Goal: Book appointment/travel/reservation

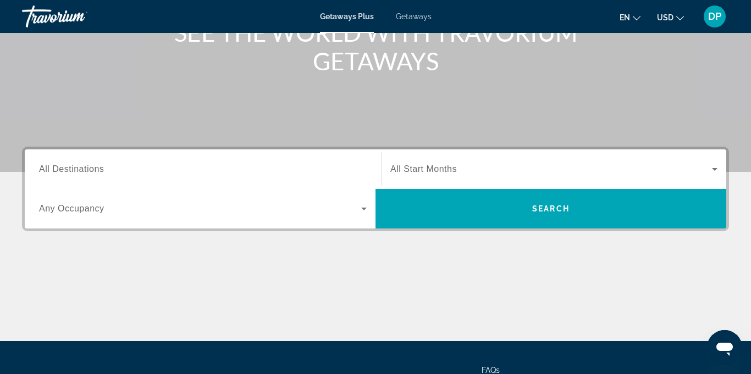
click at [47, 168] on span "All Destinations" at bounding box center [71, 168] width 65 height 9
click at [47, 168] on input "Destination All Destinations" at bounding box center [203, 169] width 328 height 13
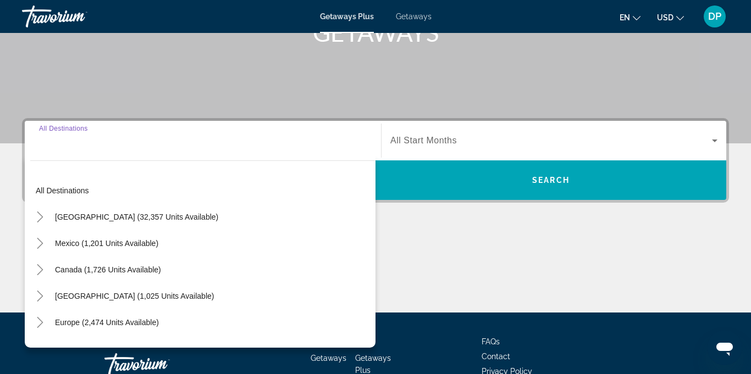
scroll to position [259, 0]
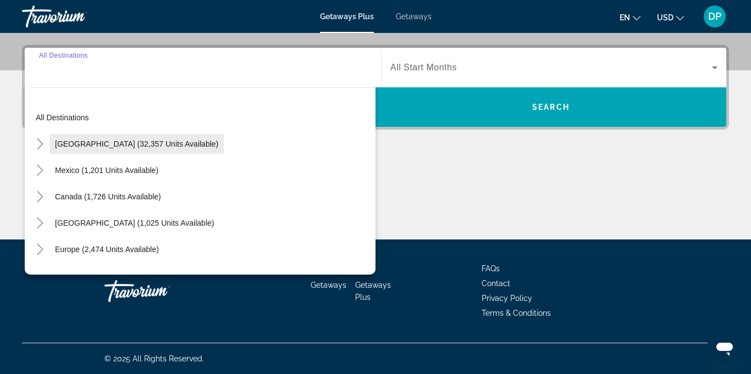
click at [112, 152] on span "Search widget" at bounding box center [136, 144] width 174 height 26
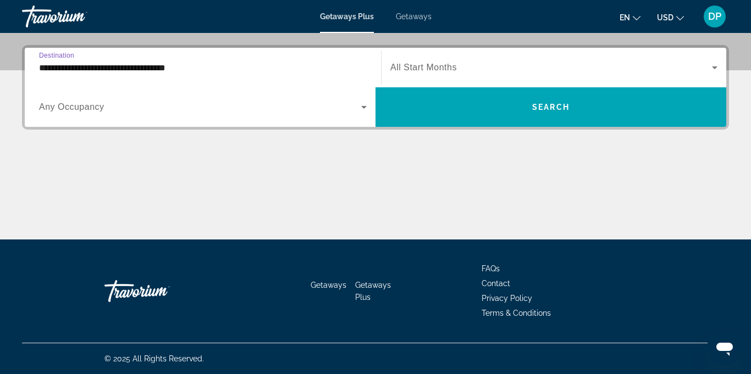
click at [150, 67] on input "**********" at bounding box center [203, 68] width 328 height 13
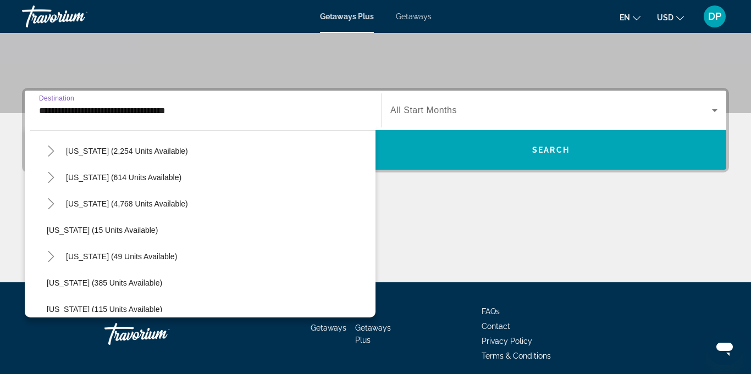
scroll to position [117, 0]
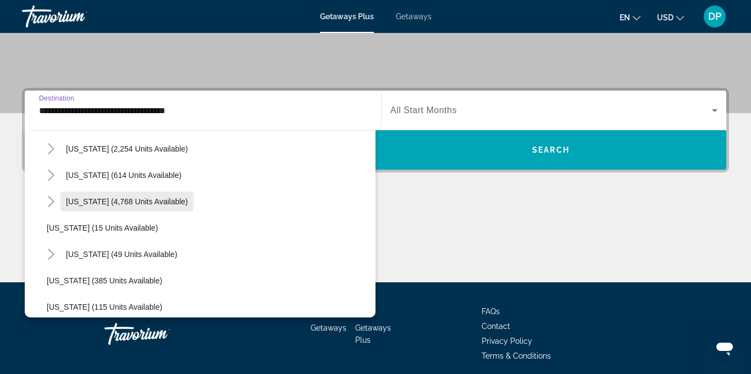
click at [135, 210] on span "Search widget" at bounding box center [126, 202] width 133 height 26
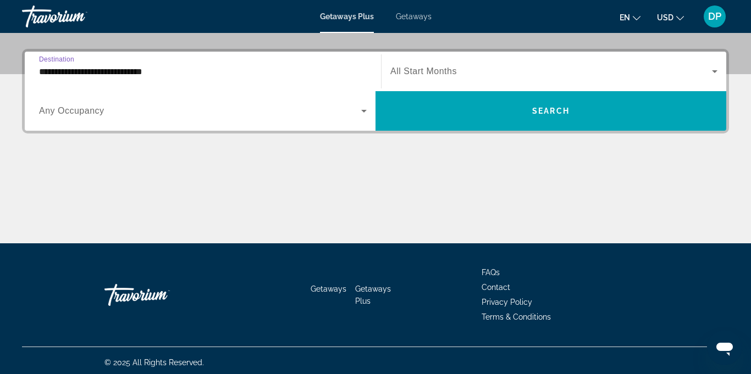
scroll to position [259, 0]
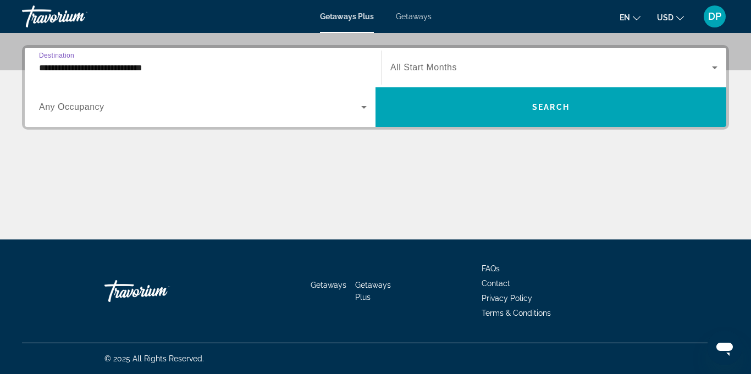
click at [146, 69] on input "**********" at bounding box center [203, 68] width 328 height 13
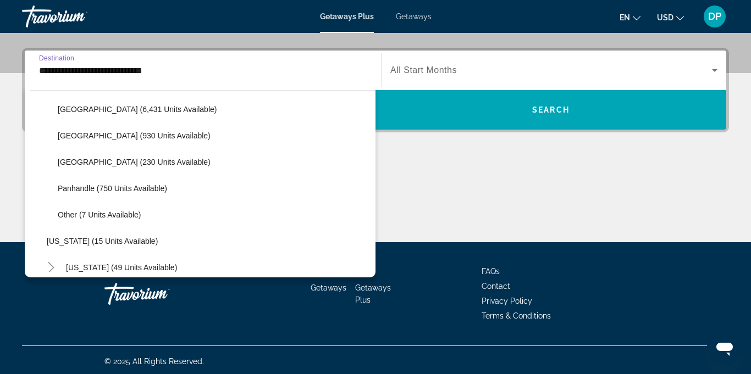
scroll to position [201, 0]
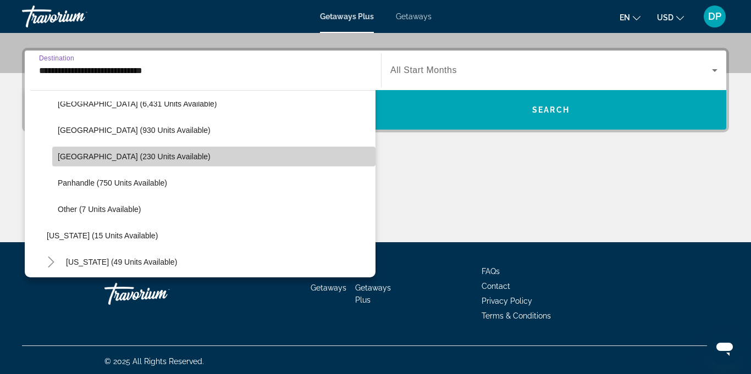
click at [97, 161] on span "West Coast (230 units available)" at bounding box center [134, 156] width 153 height 9
type input "**********"
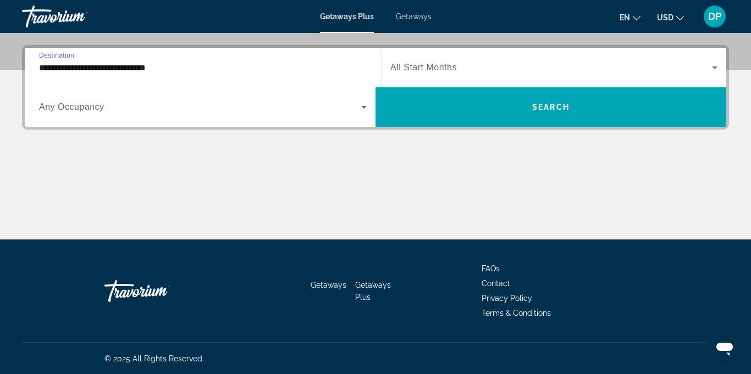
click at [358, 112] on icon "Search widget" at bounding box center [363, 107] width 13 height 13
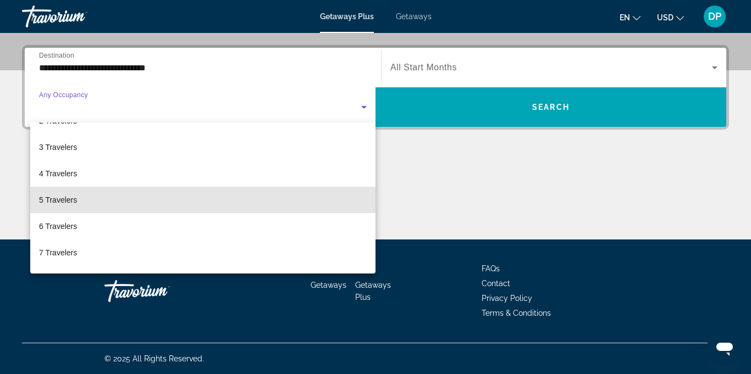
scroll to position [121, 0]
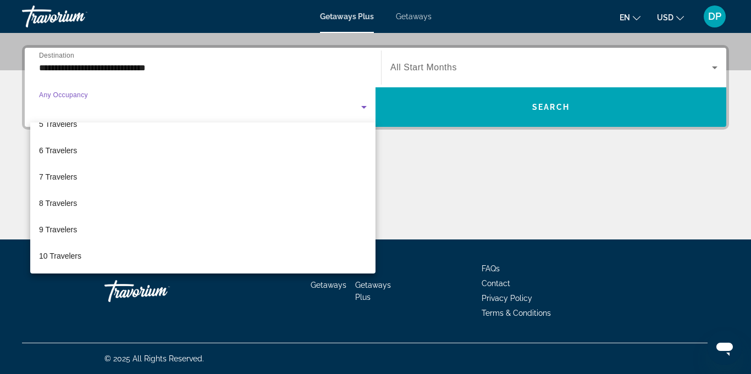
click at [365, 107] on div at bounding box center [375, 187] width 751 height 374
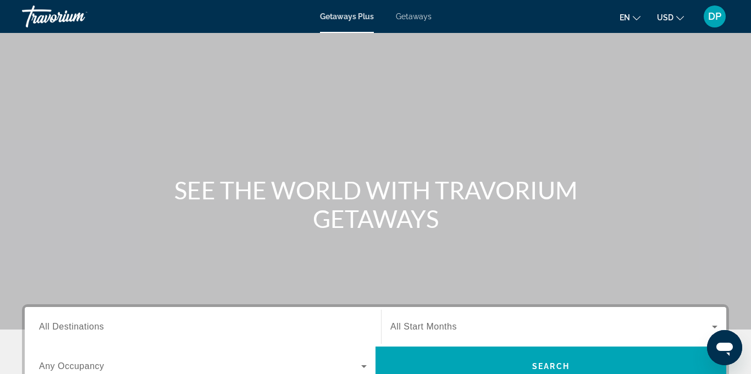
click at [414, 19] on span "Getaways" at bounding box center [414, 16] width 36 height 9
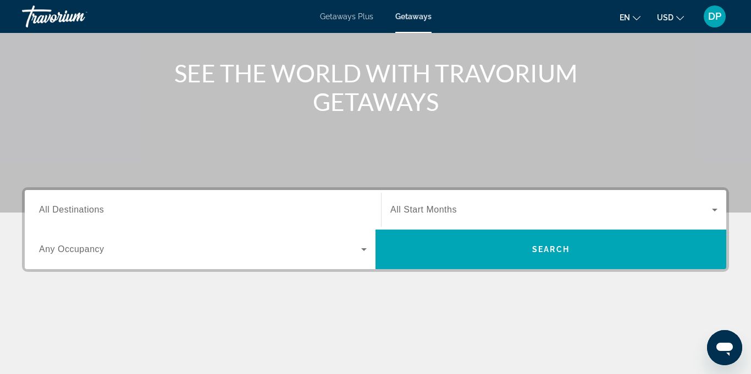
click at [80, 213] on span "All Destinations" at bounding box center [71, 209] width 65 height 9
click at [80, 213] on input "Destination All Destinations" at bounding box center [203, 210] width 328 height 13
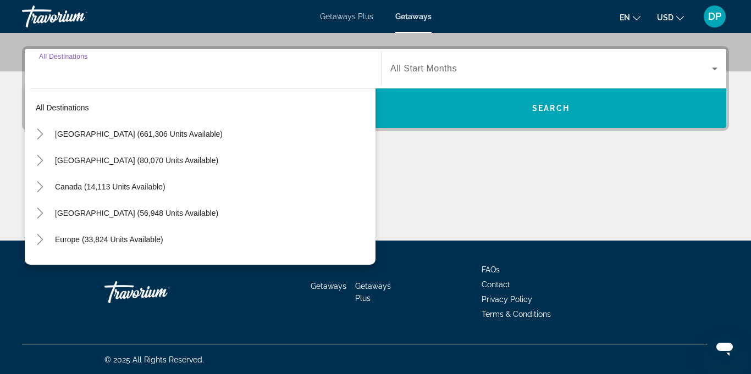
scroll to position [259, 0]
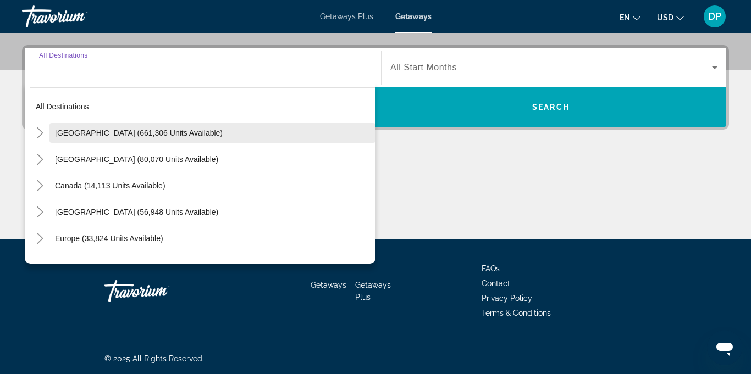
click at [119, 134] on span "[GEOGRAPHIC_DATA] (661,306 units available)" at bounding box center [139, 133] width 168 height 9
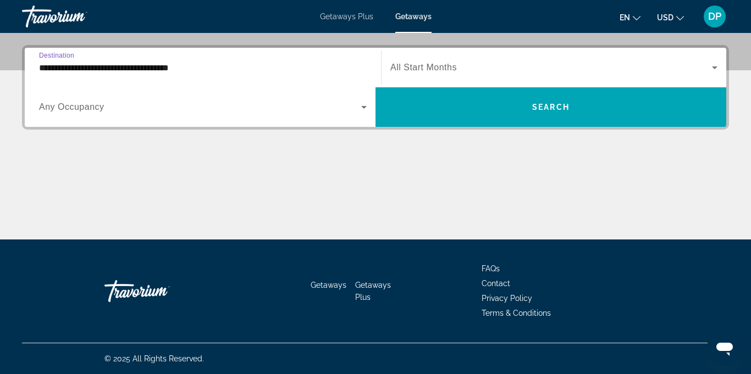
click at [173, 70] on input "**********" at bounding box center [203, 68] width 328 height 13
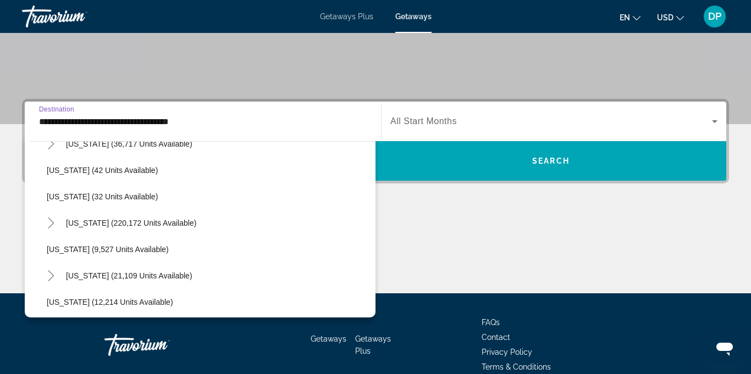
scroll to position [148, 0]
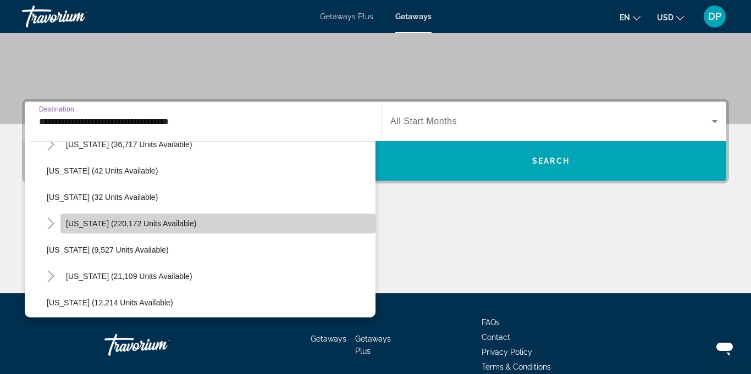
click at [149, 229] on span "Search widget" at bounding box center [217, 224] width 315 height 26
type input "**********"
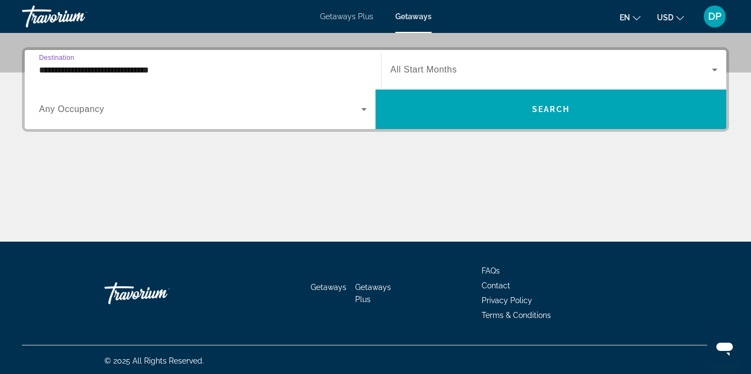
scroll to position [259, 0]
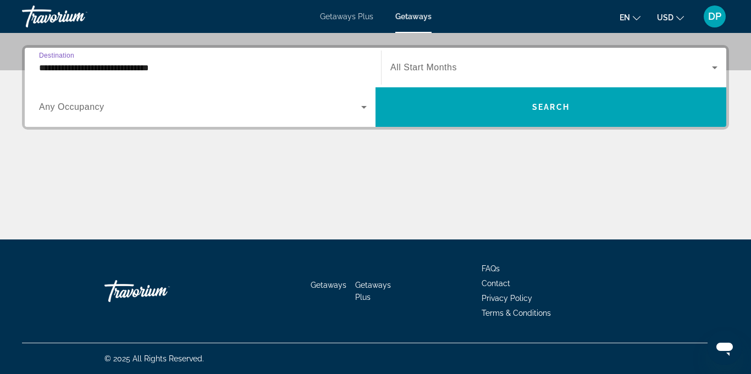
click at [78, 113] on span "Search widget" at bounding box center [200, 107] width 322 height 13
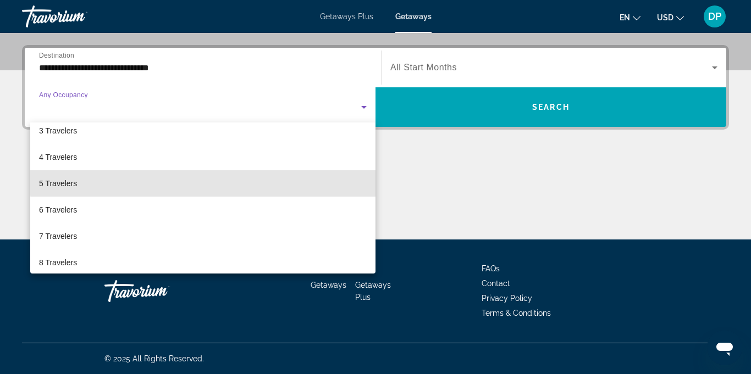
scroll to position [121, 0]
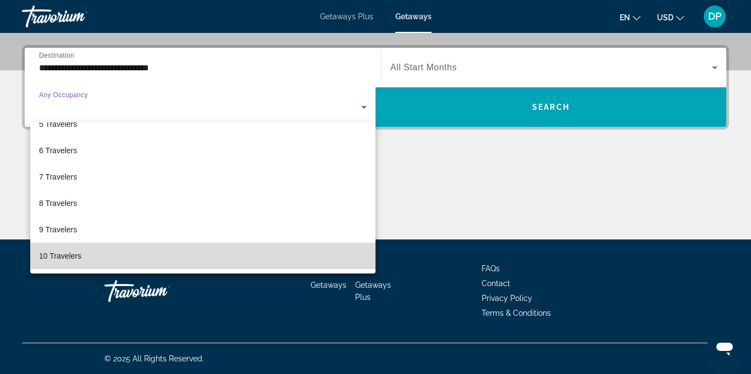
click at [63, 259] on span "10 Travelers" at bounding box center [60, 256] width 42 height 13
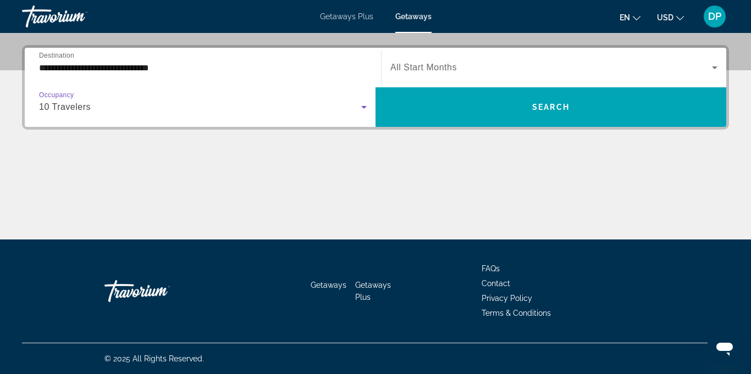
click at [716, 67] on icon "Search widget" at bounding box center [714, 68] width 5 height 3
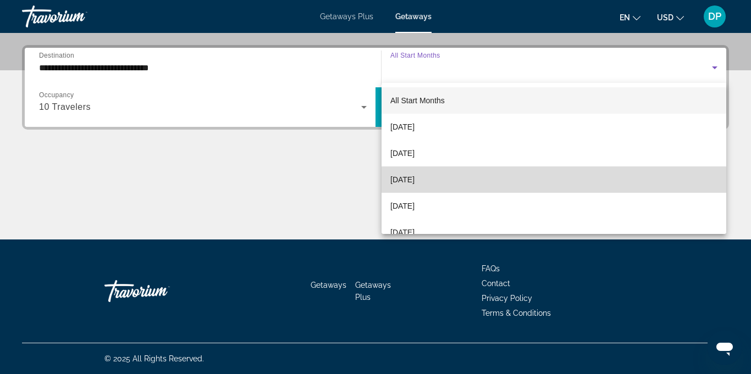
click at [415, 179] on span "[DATE]" at bounding box center [402, 179] width 24 height 13
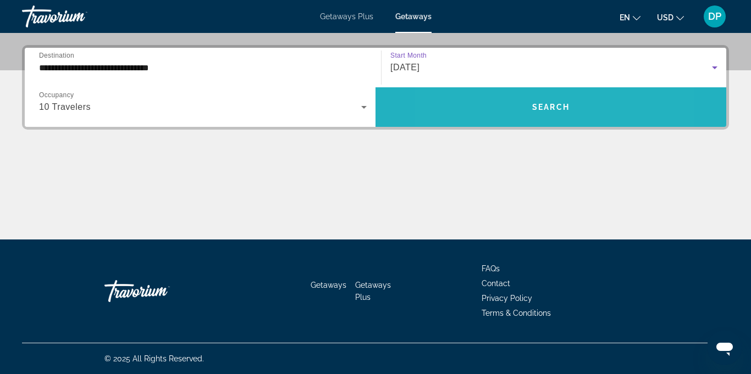
click at [501, 109] on span "Search widget" at bounding box center [550, 107] width 351 height 26
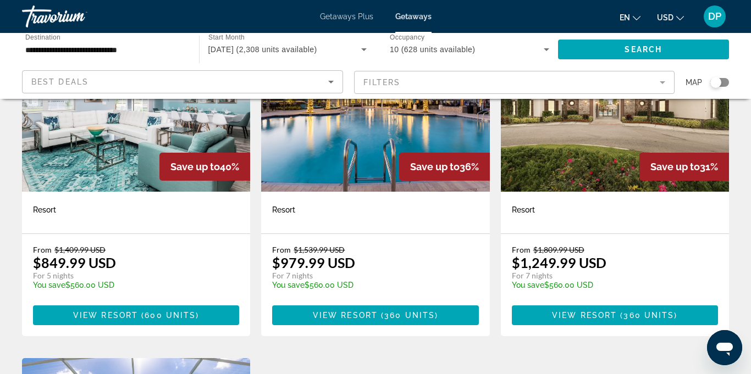
scroll to position [524, 0]
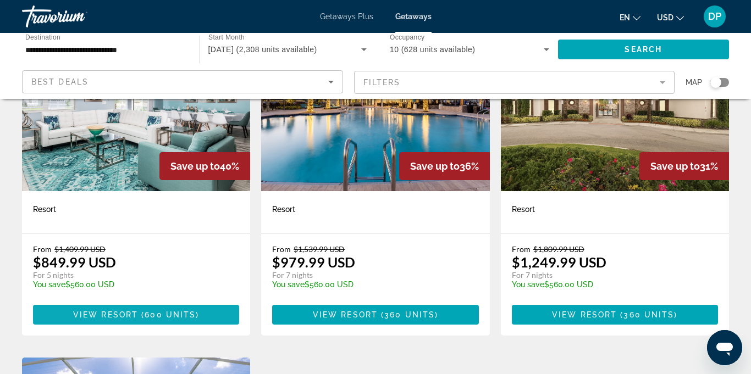
click at [127, 310] on span "Main content" at bounding box center [136, 315] width 206 height 26
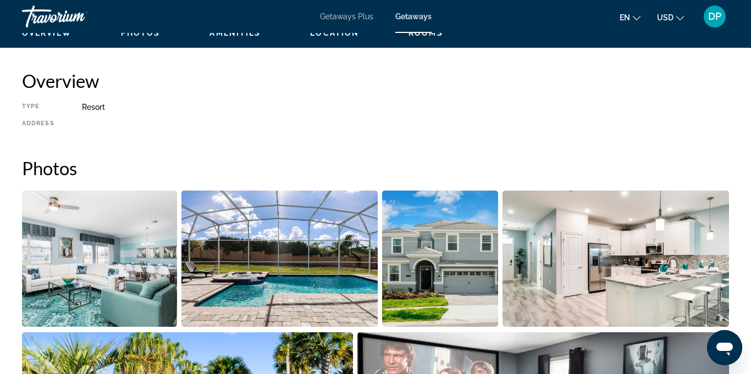
scroll to position [526, 0]
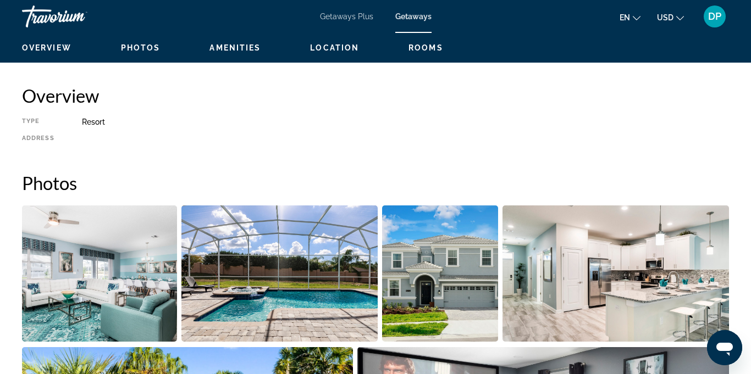
click at [112, 282] on img "Open full-screen image slider" at bounding box center [99, 274] width 155 height 136
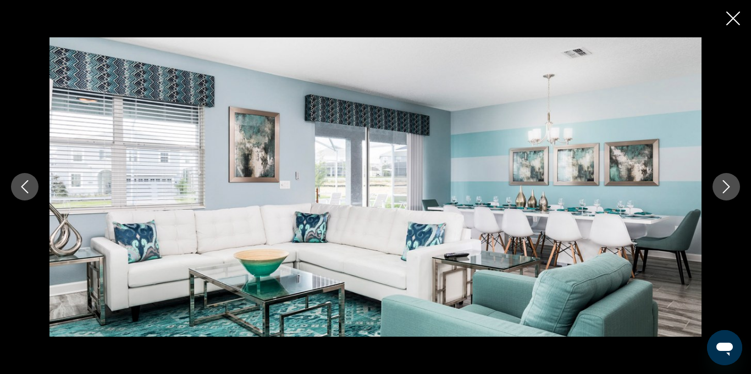
scroll to position [835, 0]
click at [397, 312] on img "Main content" at bounding box center [375, 187] width 652 height 300
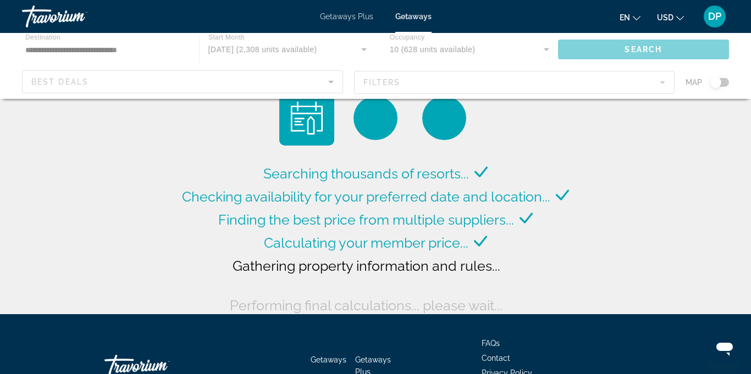
click at [528, 248] on div "Searching thousands of resorts... Checking availability for your preferred date…" at bounding box center [375, 239] width 393 height 155
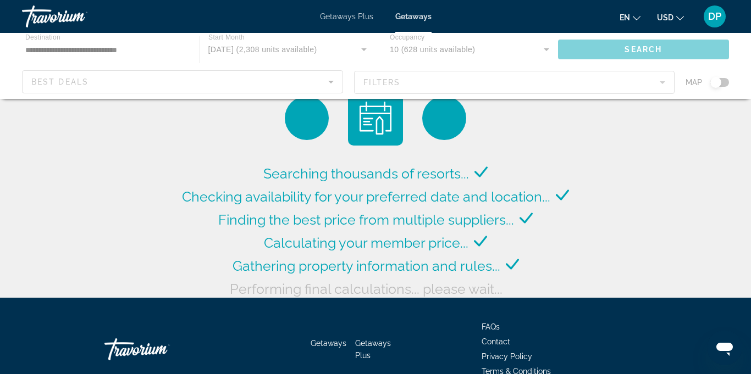
click at [173, 250] on div "Searching thousands of resorts... Checking availability for your preferred date…" at bounding box center [375, 151] width 751 height 303
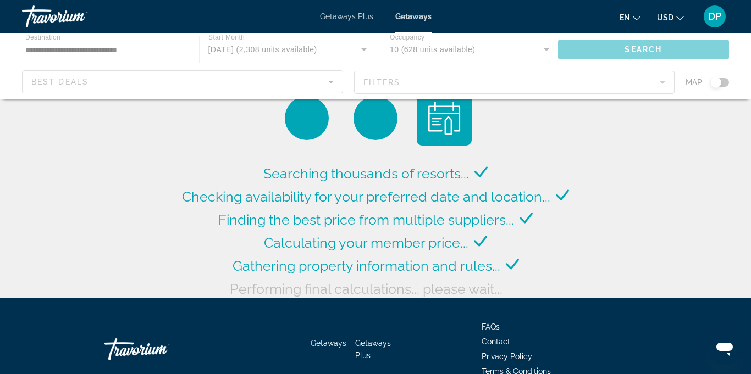
click at [84, 217] on div "Searching thousands of resorts... Checking availability for your preferred date…" at bounding box center [375, 151] width 751 height 303
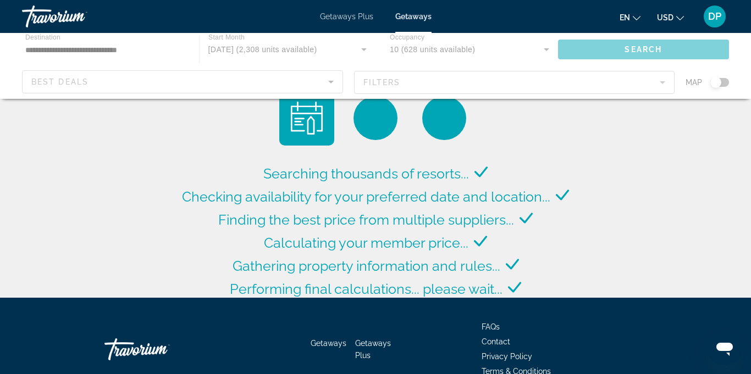
click at [0, 0] on img "Main content" at bounding box center [0, 0] width 0 height 0
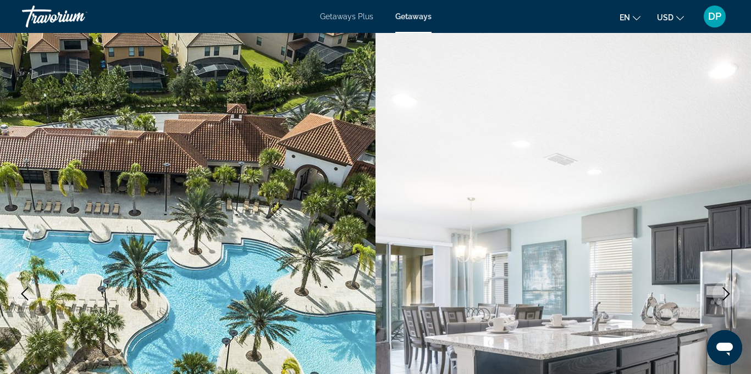
click at [432, 170] on img "Main content" at bounding box center [562, 294] width 375 height 522
click at [667, 142] on img "Main content" at bounding box center [562, 294] width 375 height 522
click at [394, 166] on img "Main content" at bounding box center [562, 294] width 375 height 522
click at [625, 143] on img "Main content" at bounding box center [562, 294] width 375 height 522
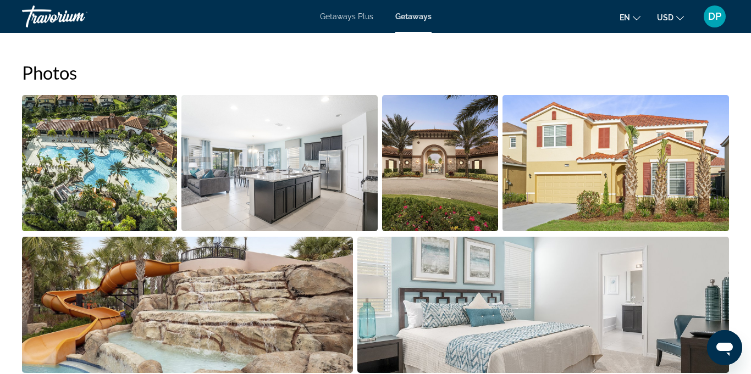
scroll to position [635, 0]
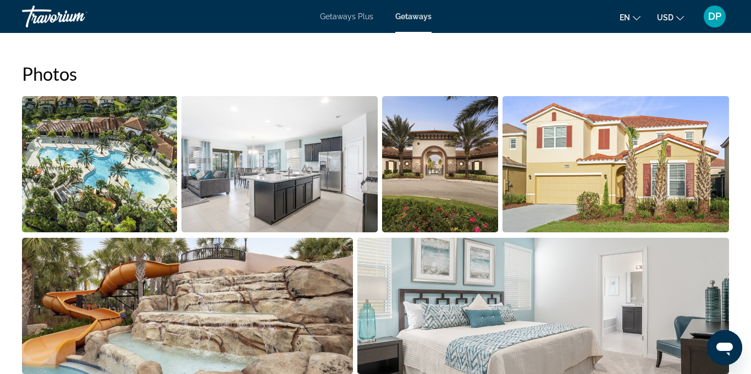
click at [286, 172] on img "Open full-screen image slider" at bounding box center [279, 164] width 196 height 136
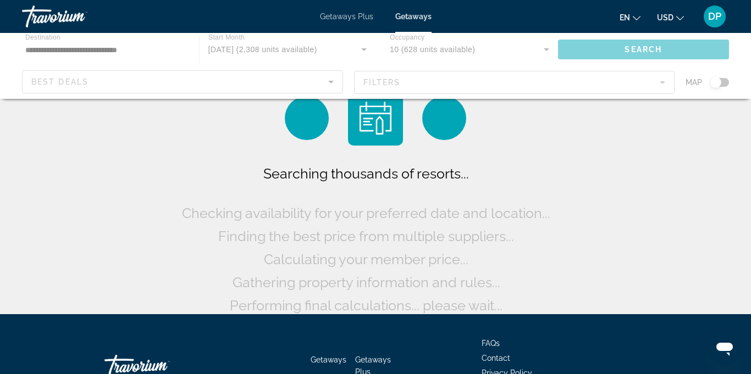
click at [642, 201] on div "Searching thousands of resorts... Checking availability for your preferred date…" at bounding box center [375, 160] width 751 height 320
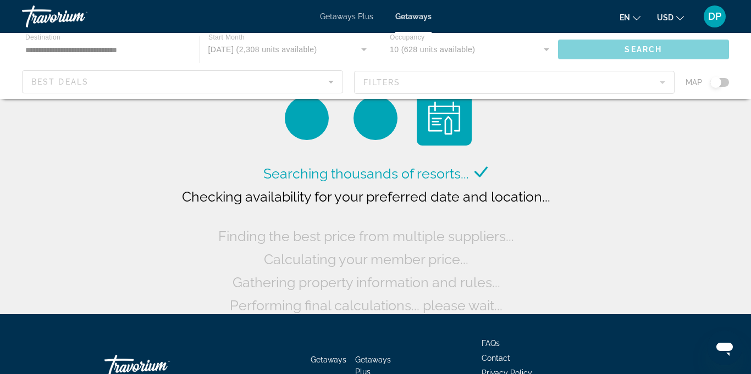
click at [111, 196] on div "Searching thousands of resorts... Checking availability for your preferred date…" at bounding box center [375, 160] width 751 height 320
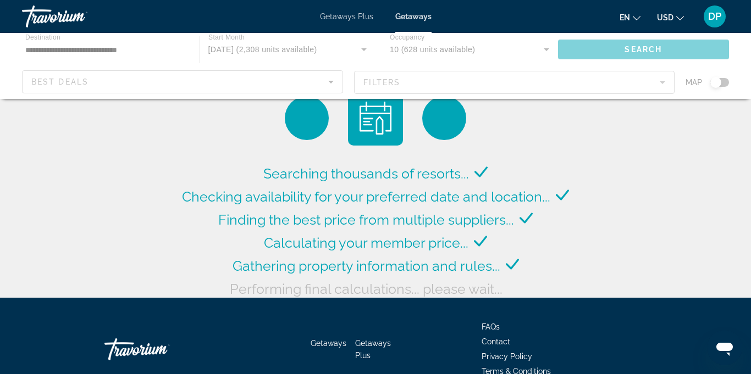
click at [258, 19] on div "Getaways Plus Getaways en English Español Français Italiano Português русский U…" at bounding box center [375, 16] width 751 height 29
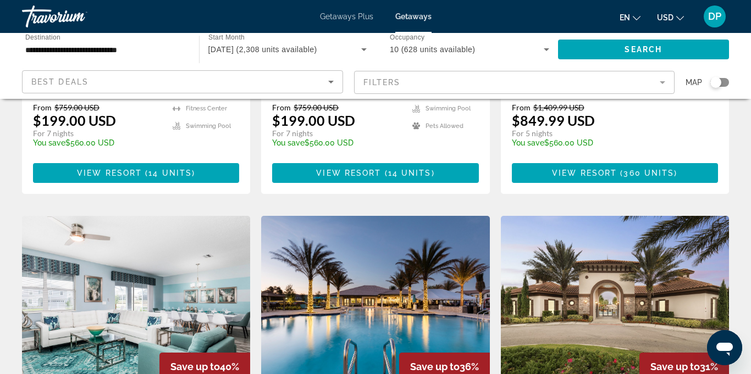
scroll to position [327, 0]
